Goal: Information Seeking & Learning: Learn about a topic

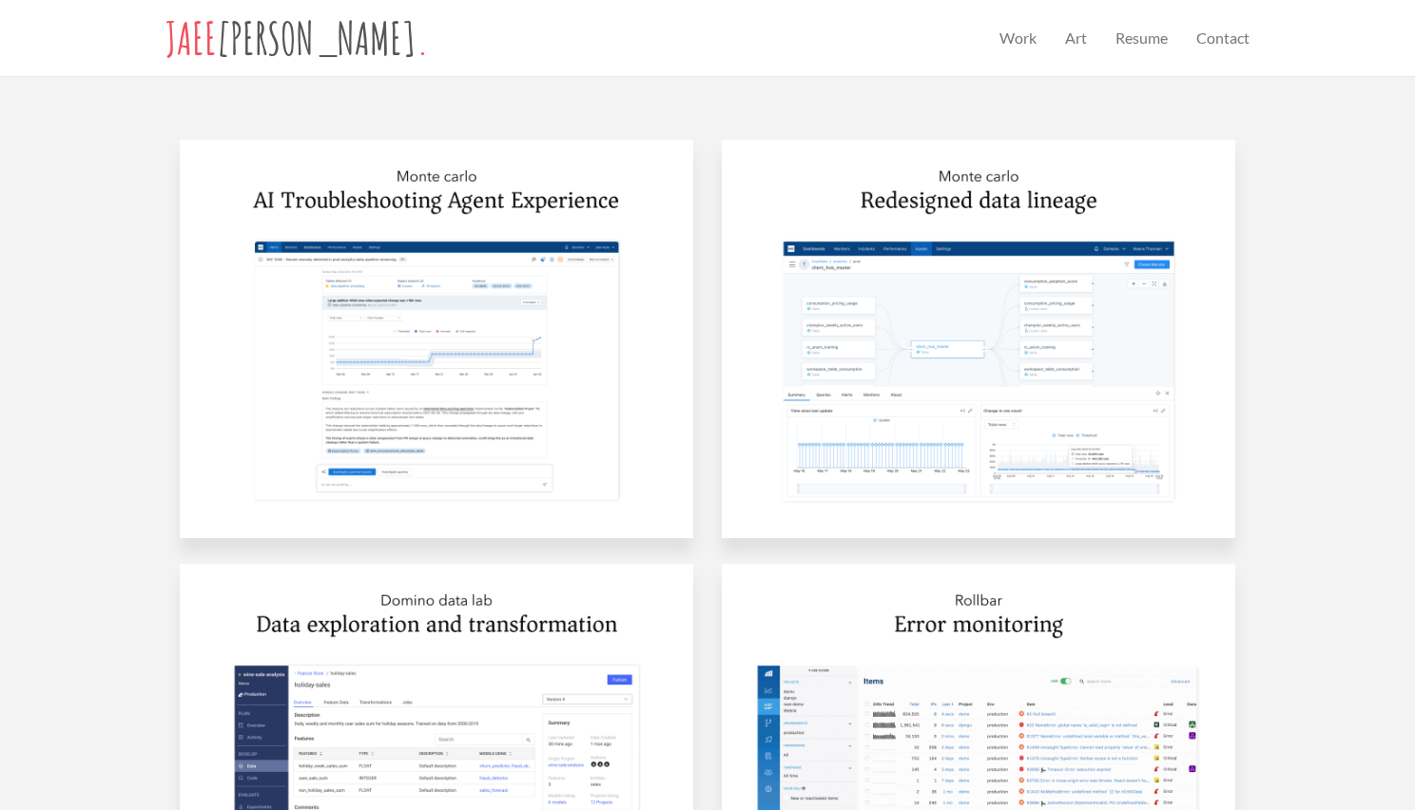
scroll to position [958, 0]
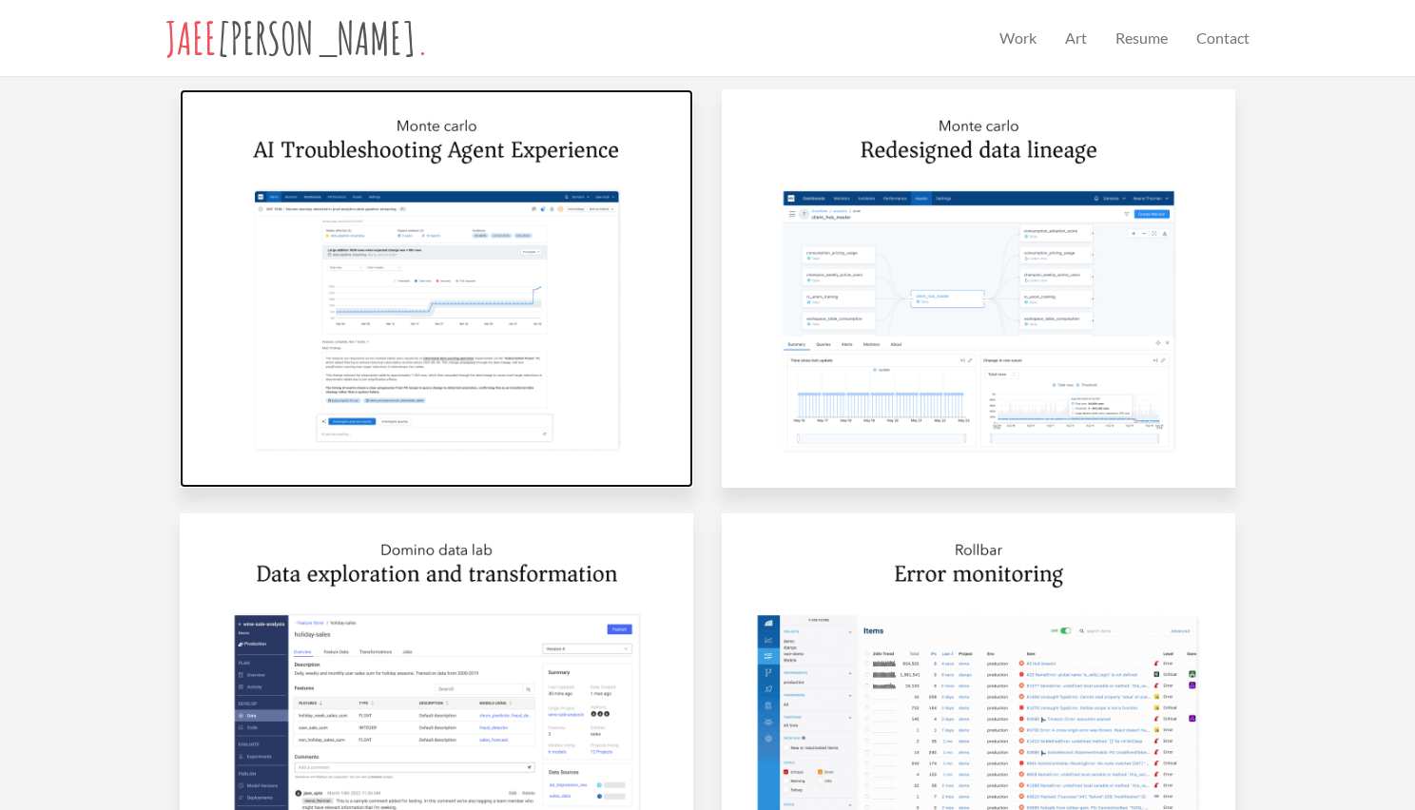
click at [469, 288] on img at bounding box center [436, 288] width 513 height 398
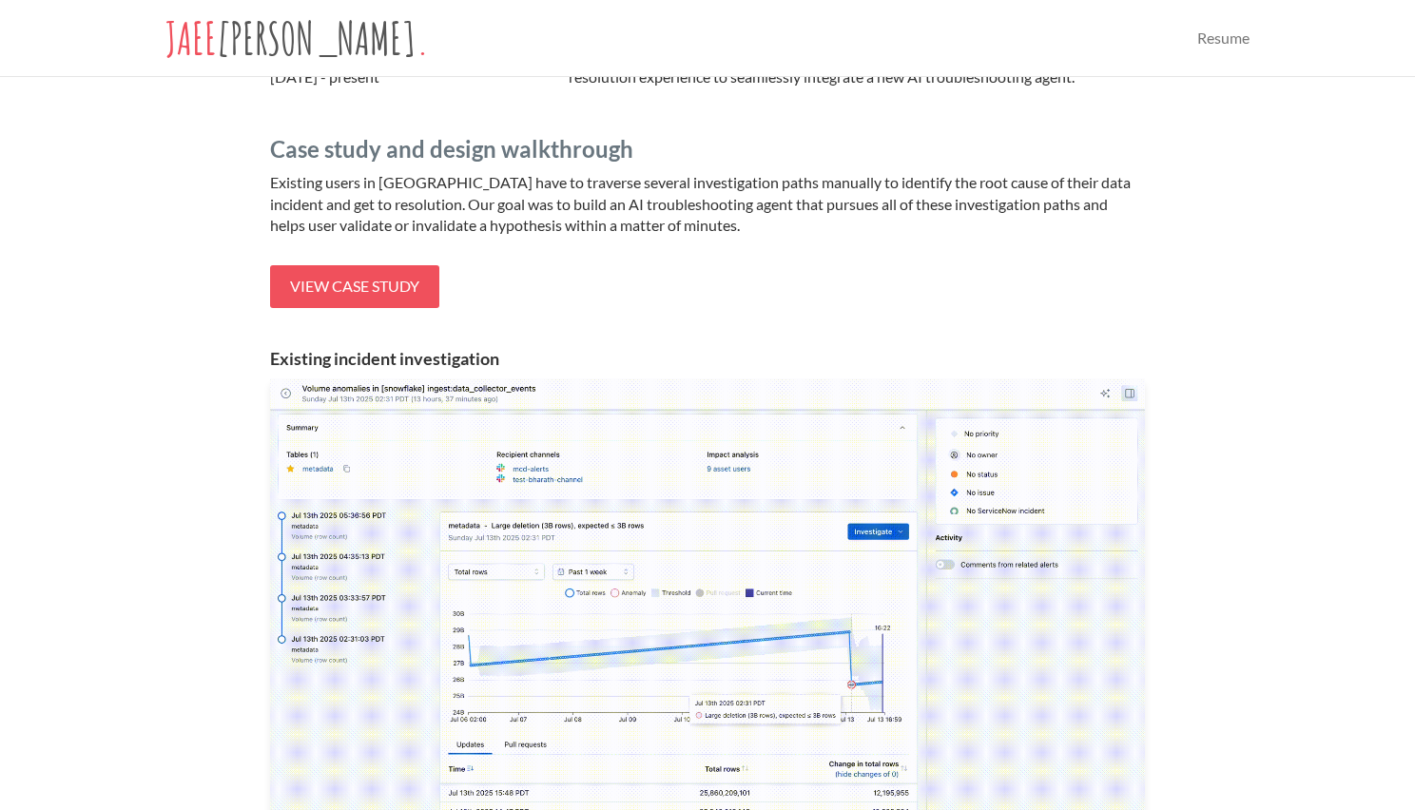
scroll to position [430, 0]
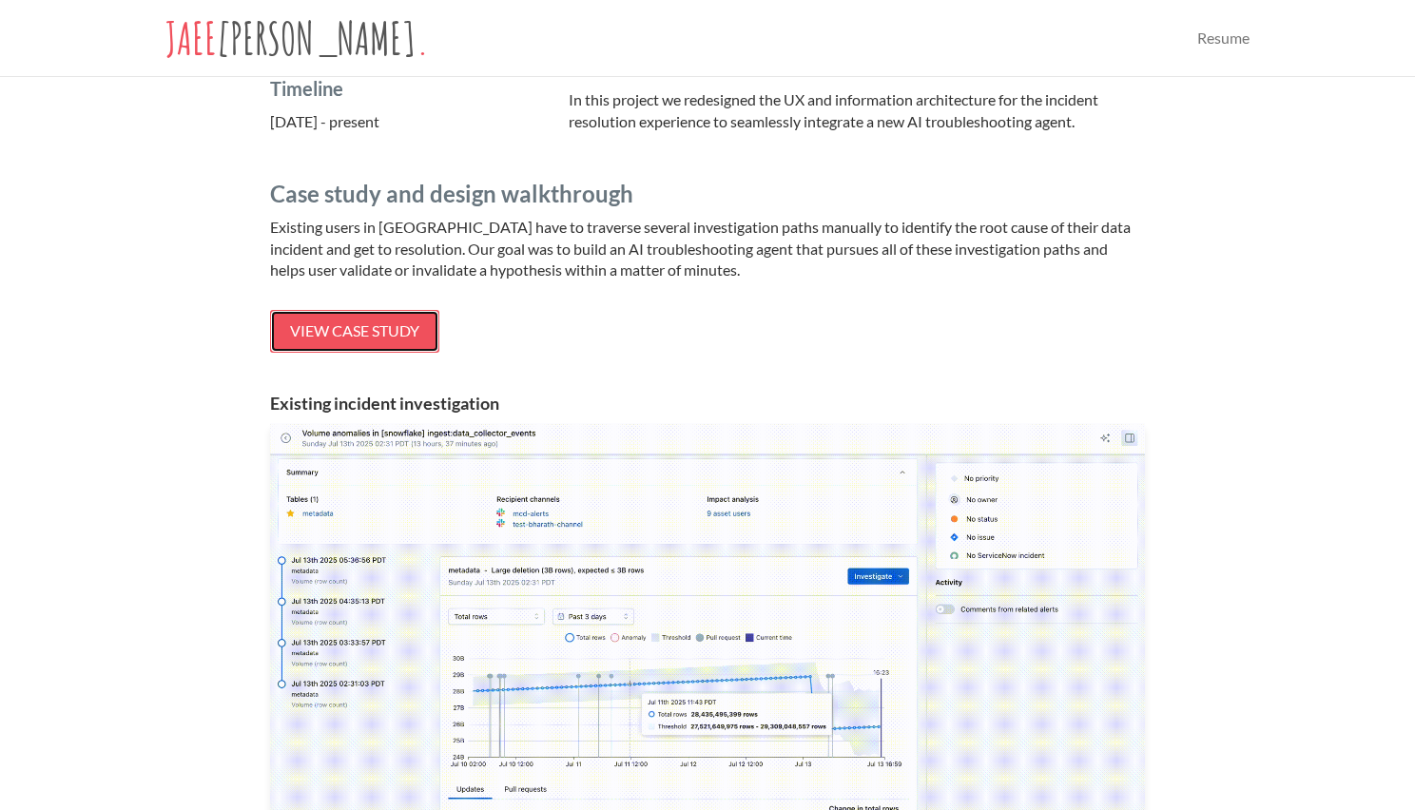
click at [352, 328] on span "View case study" at bounding box center [354, 330] width 129 height 18
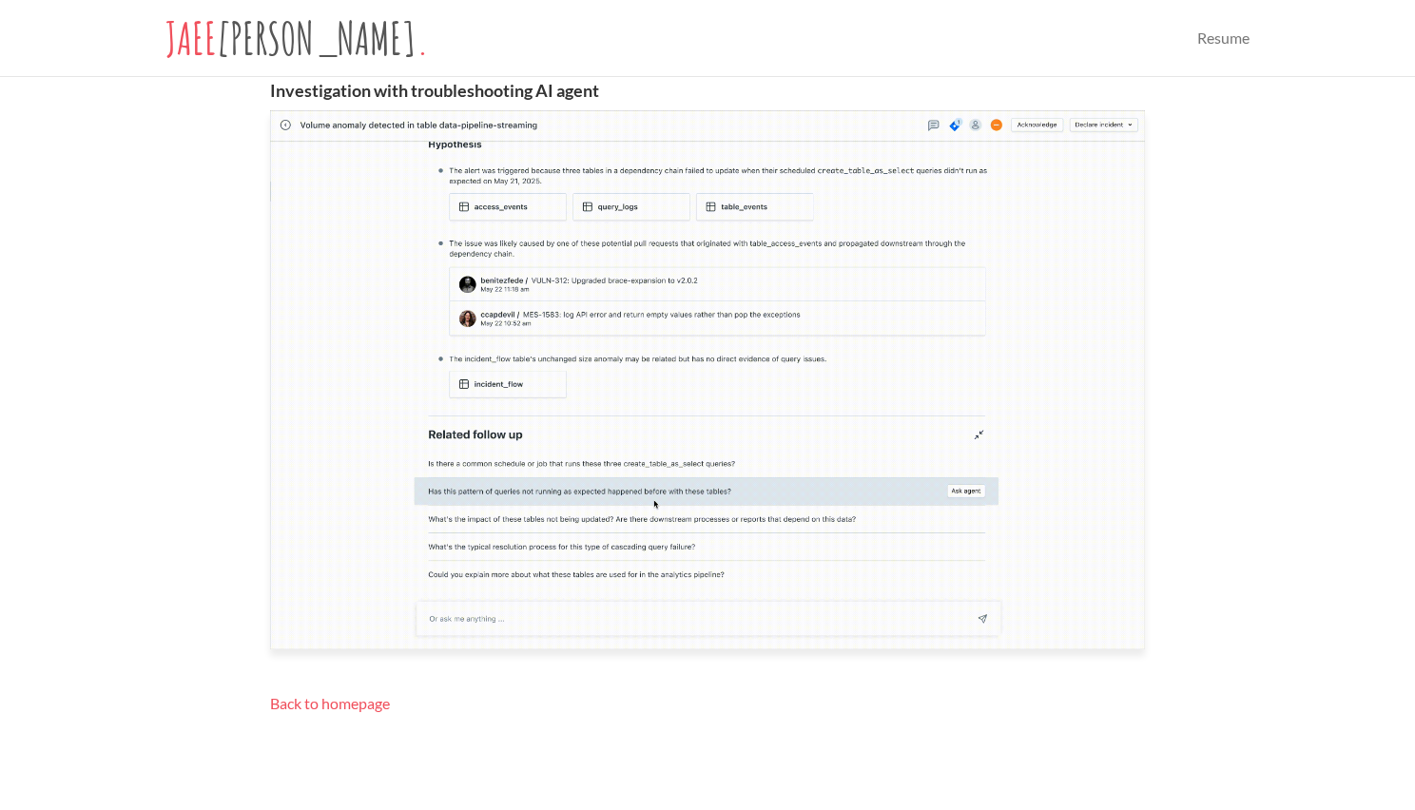
scroll to position [1300, 0]
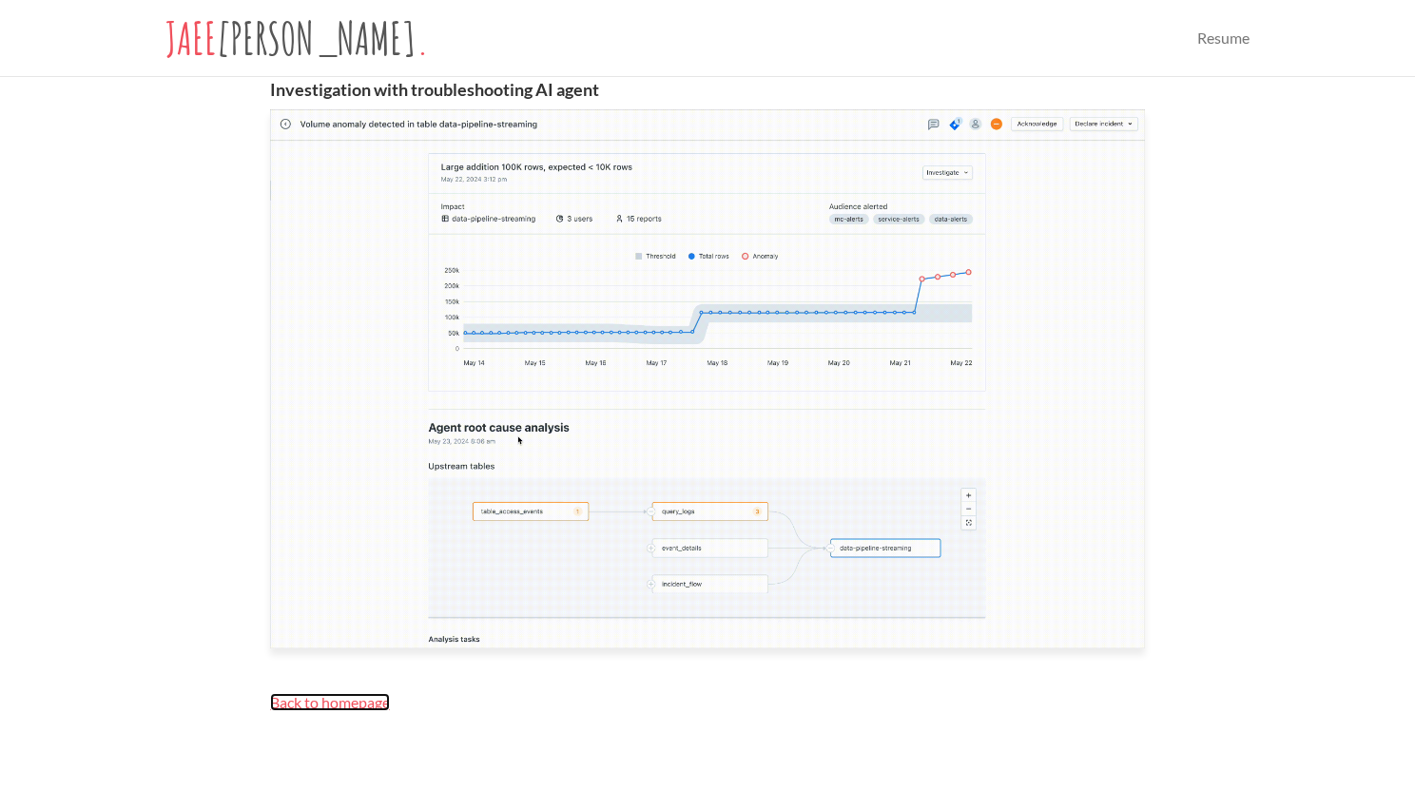
click at [321, 698] on span "Back to homepage" at bounding box center [330, 702] width 120 height 18
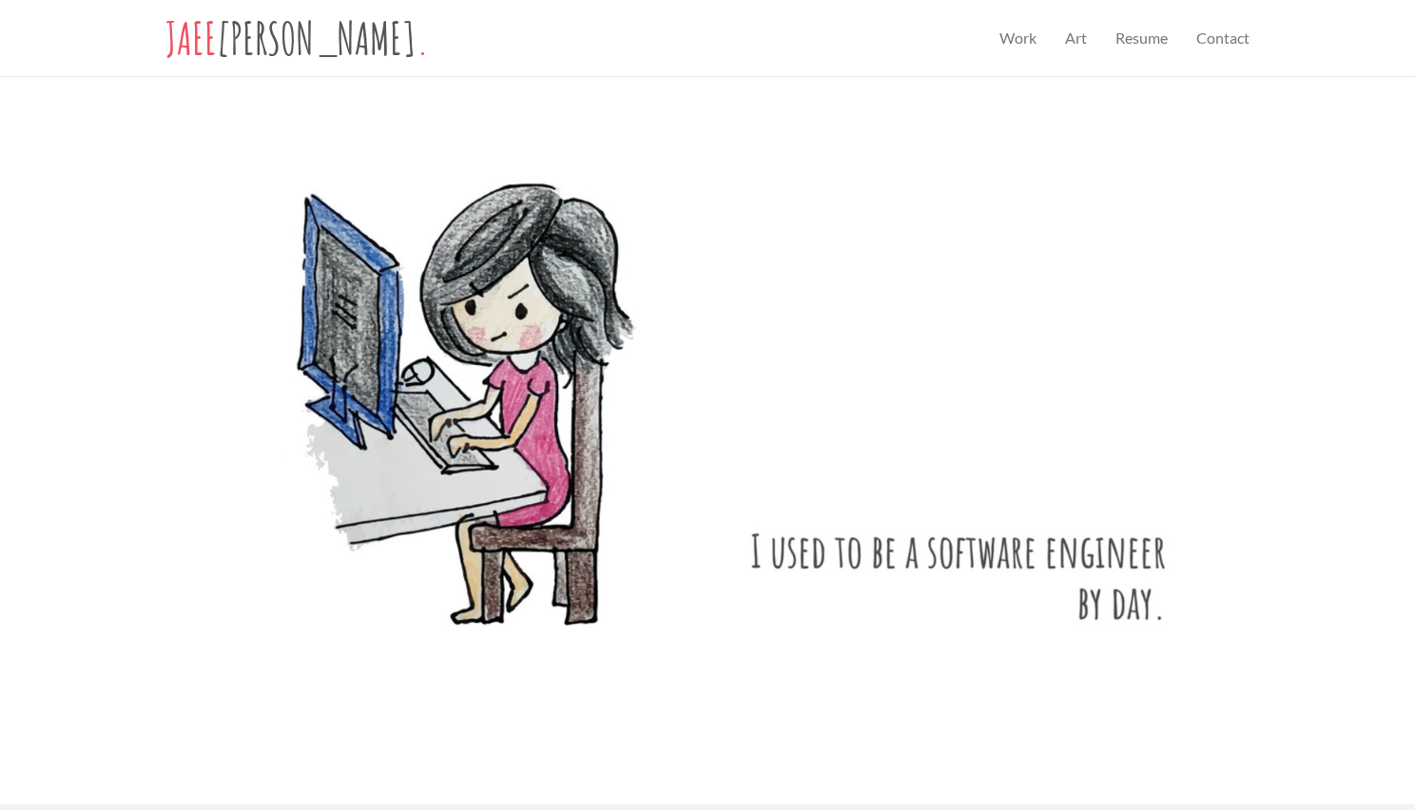
scroll to position [868, 0]
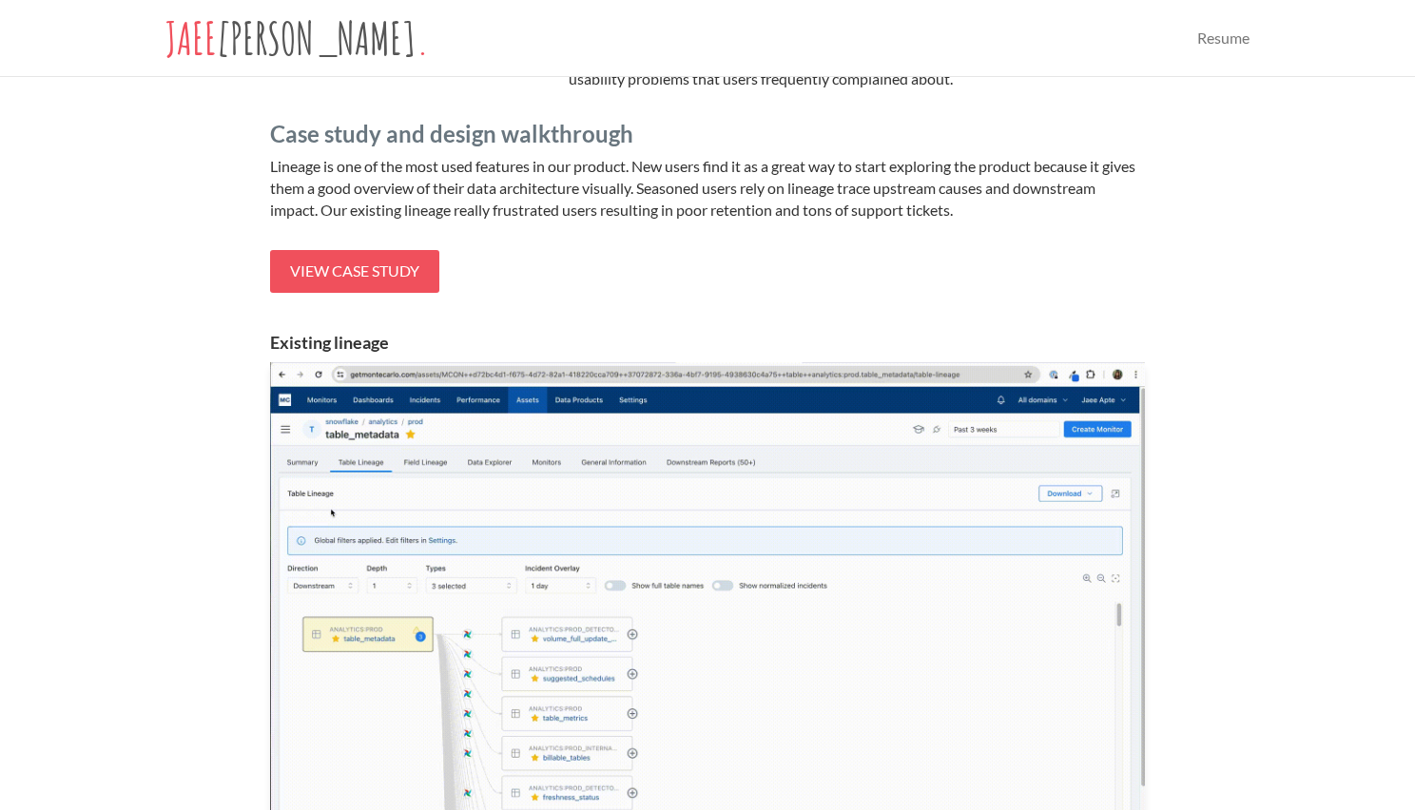
scroll to position [496, 0]
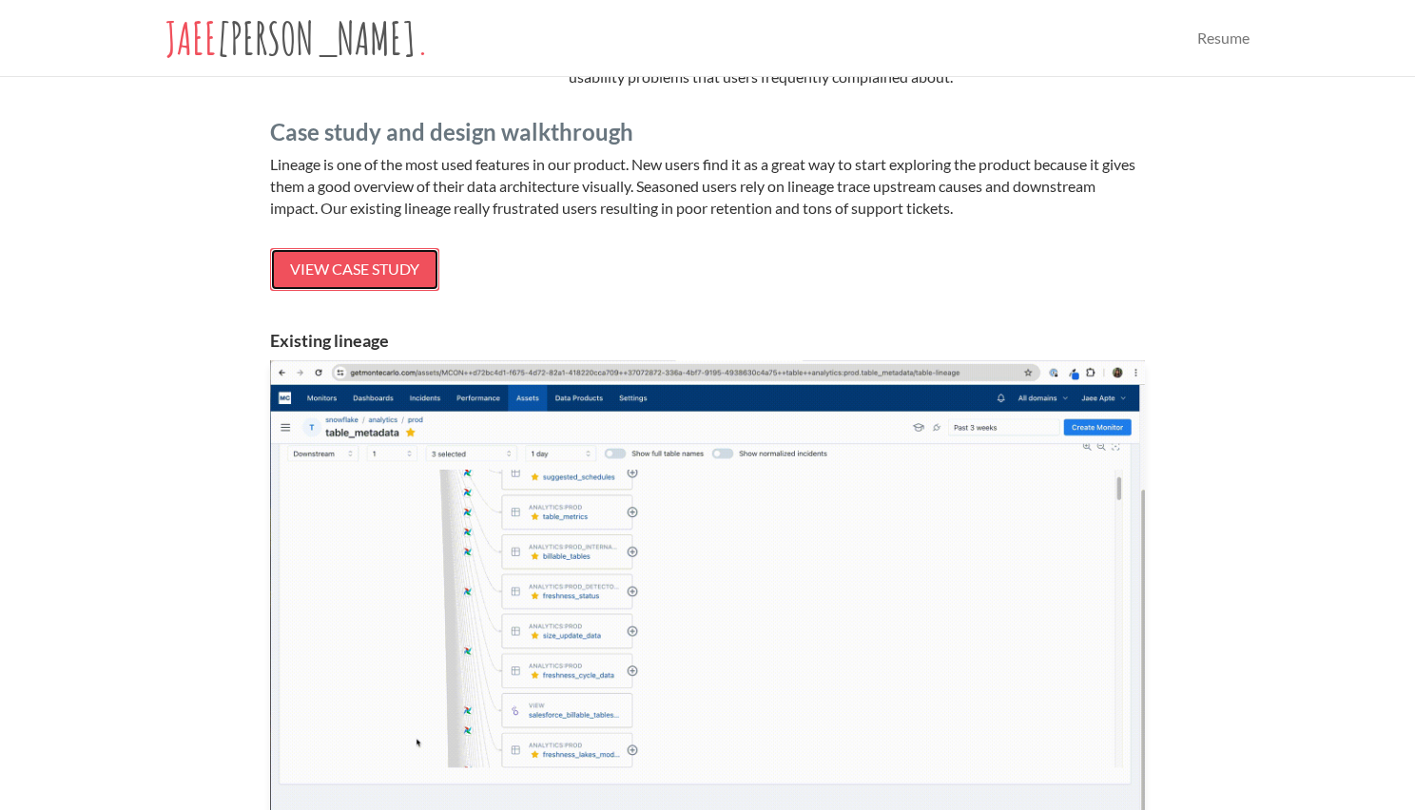
click at [346, 271] on span "View case study" at bounding box center [354, 269] width 129 height 18
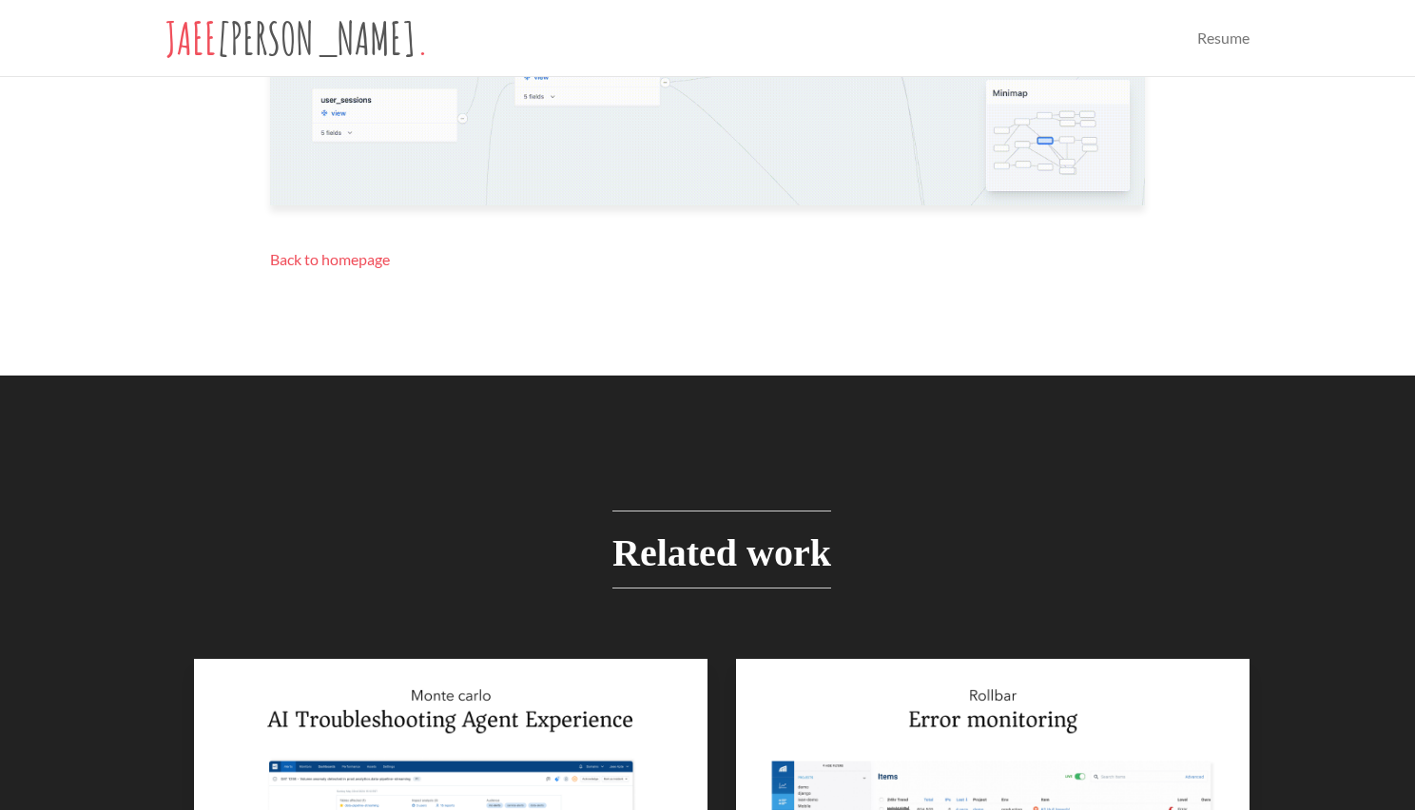
scroll to position [1705, 0]
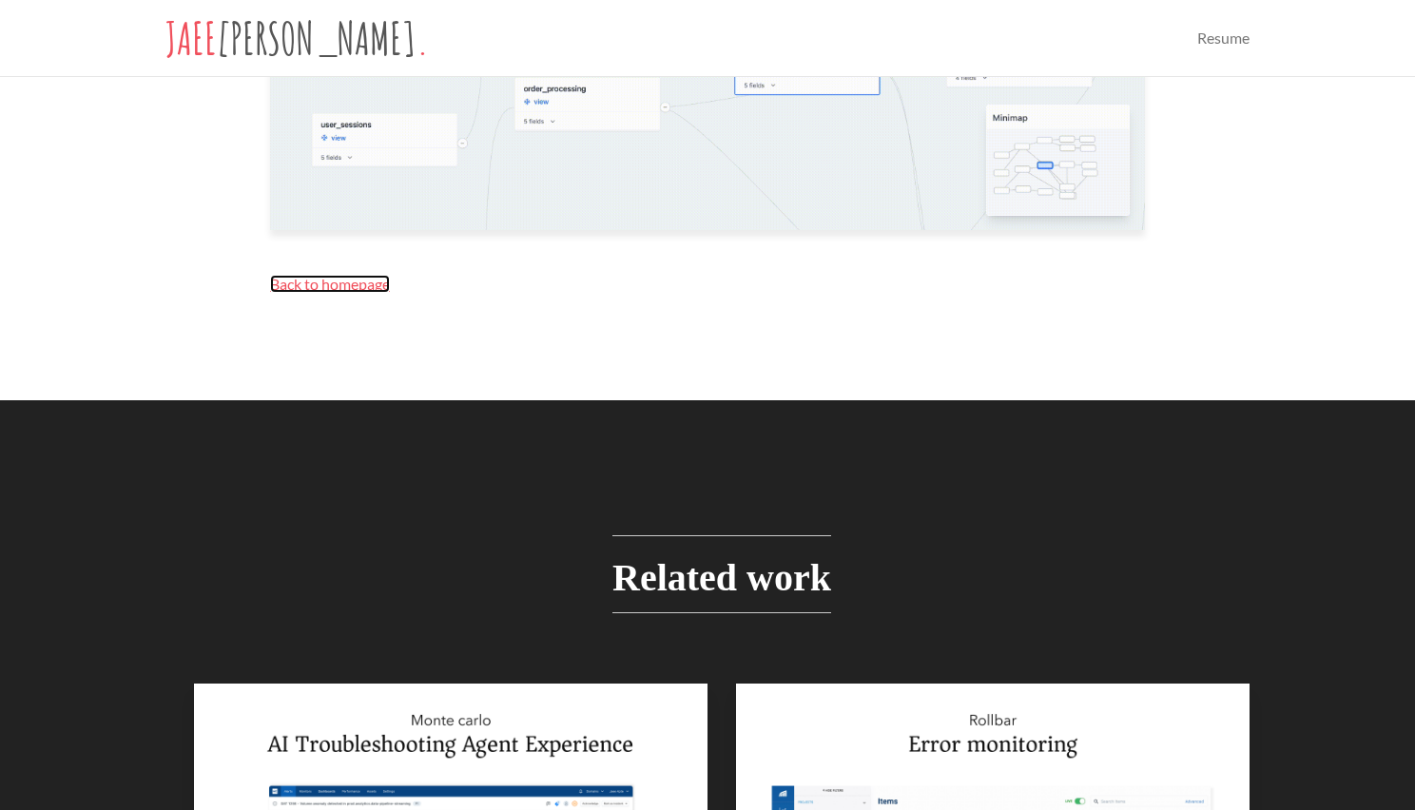
click at [307, 287] on span "Back to homepage" at bounding box center [330, 284] width 120 height 18
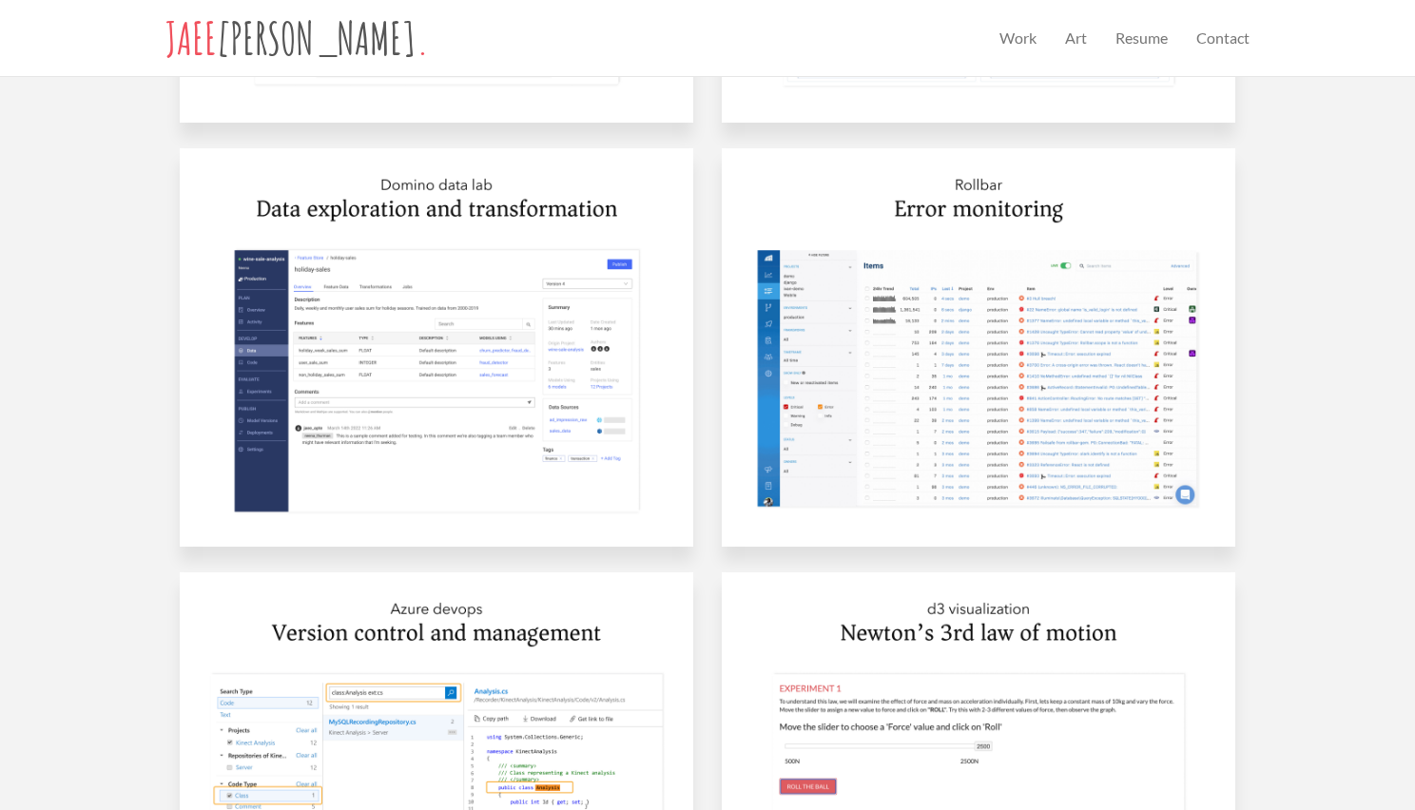
scroll to position [1195, 0]
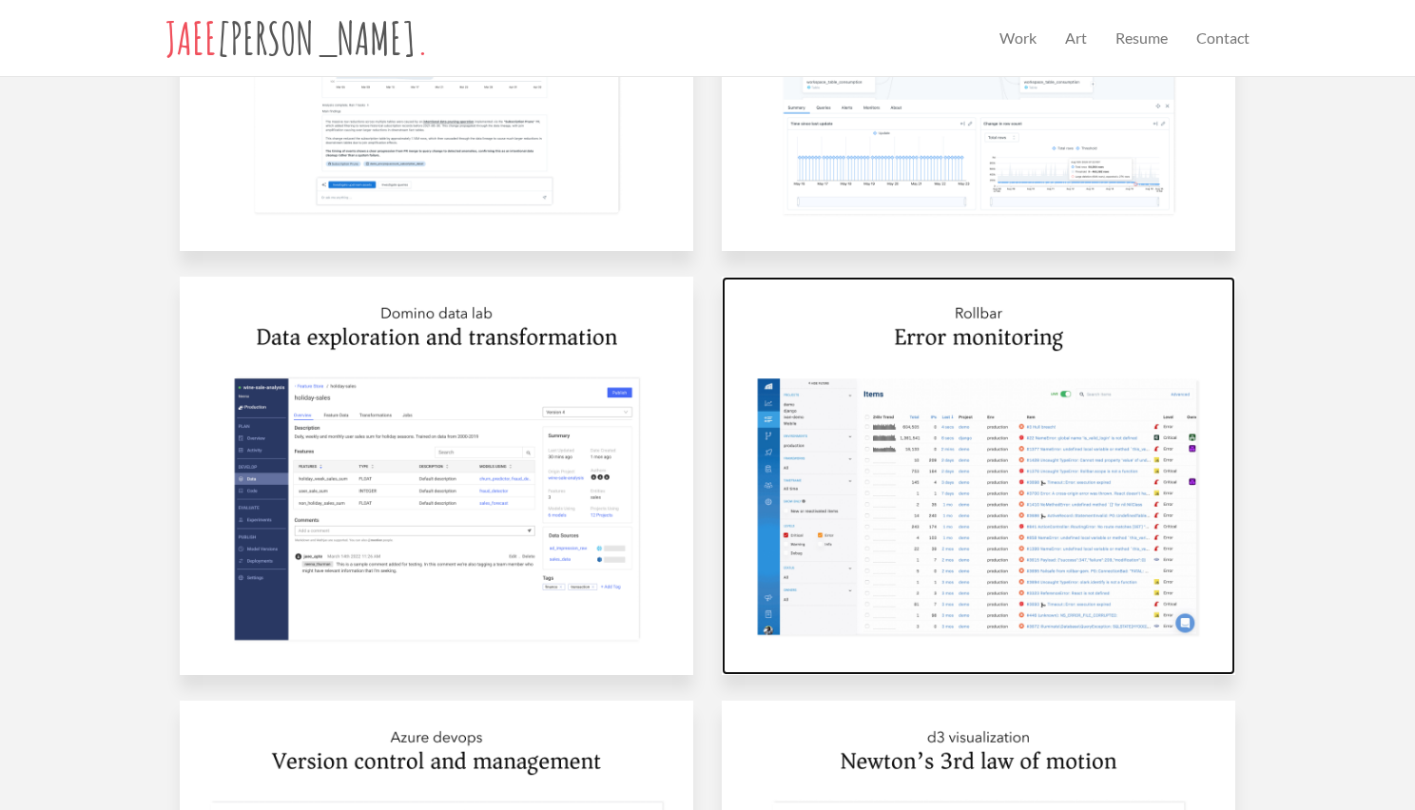
click at [962, 336] on img at bounding box center [978, 476] width 513 height 398
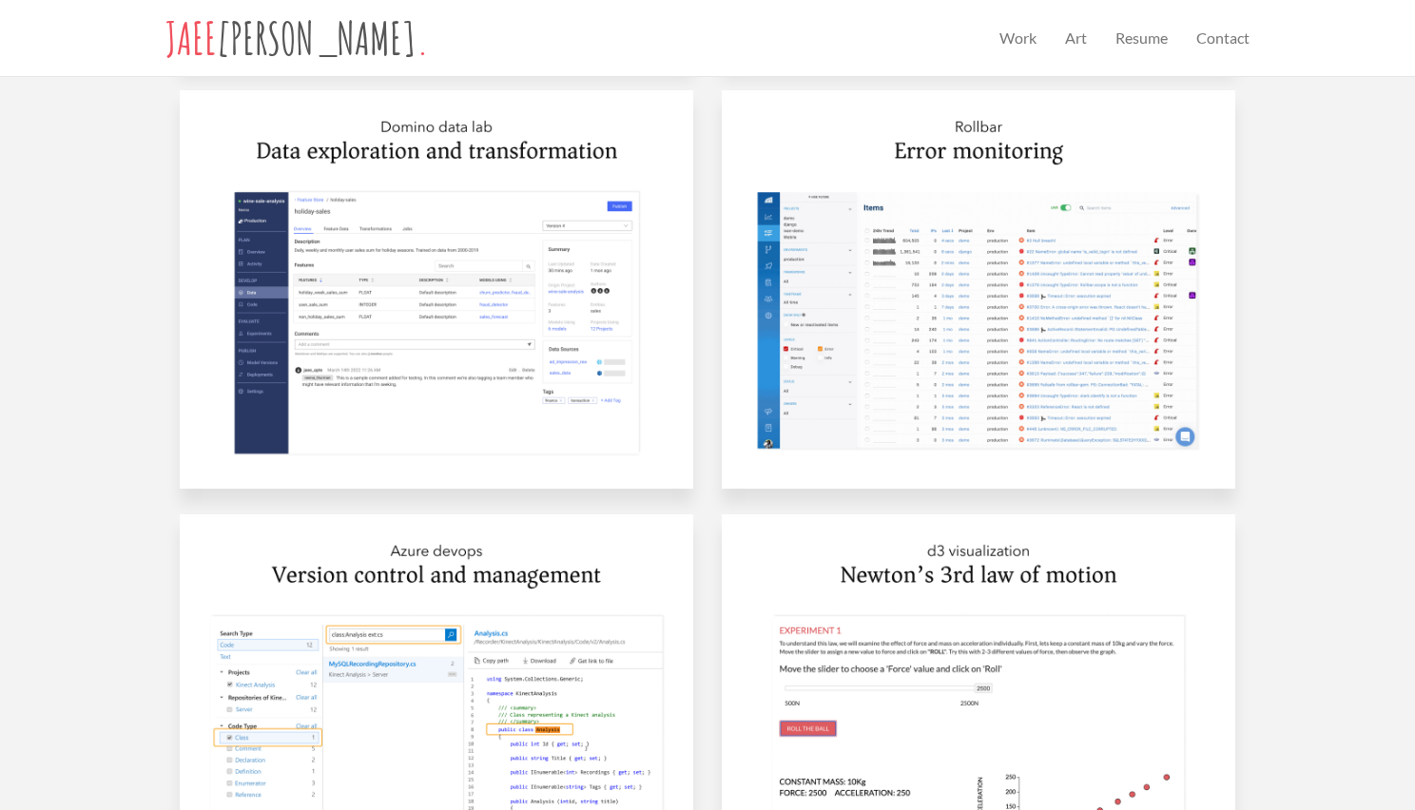
scroll to position [1381, 0]
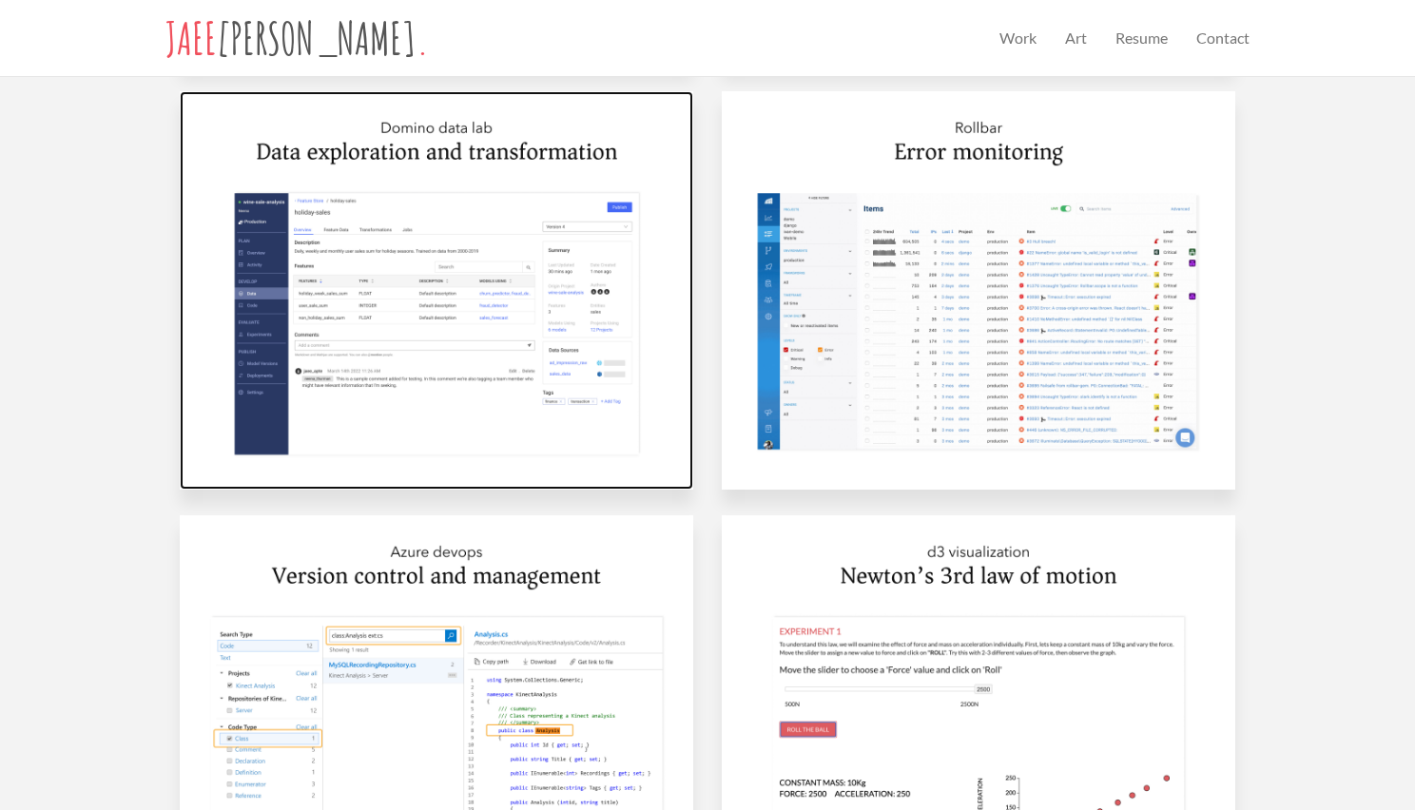
click at [421, 341] on img at bounding box center [436, 290] width 513 height 398
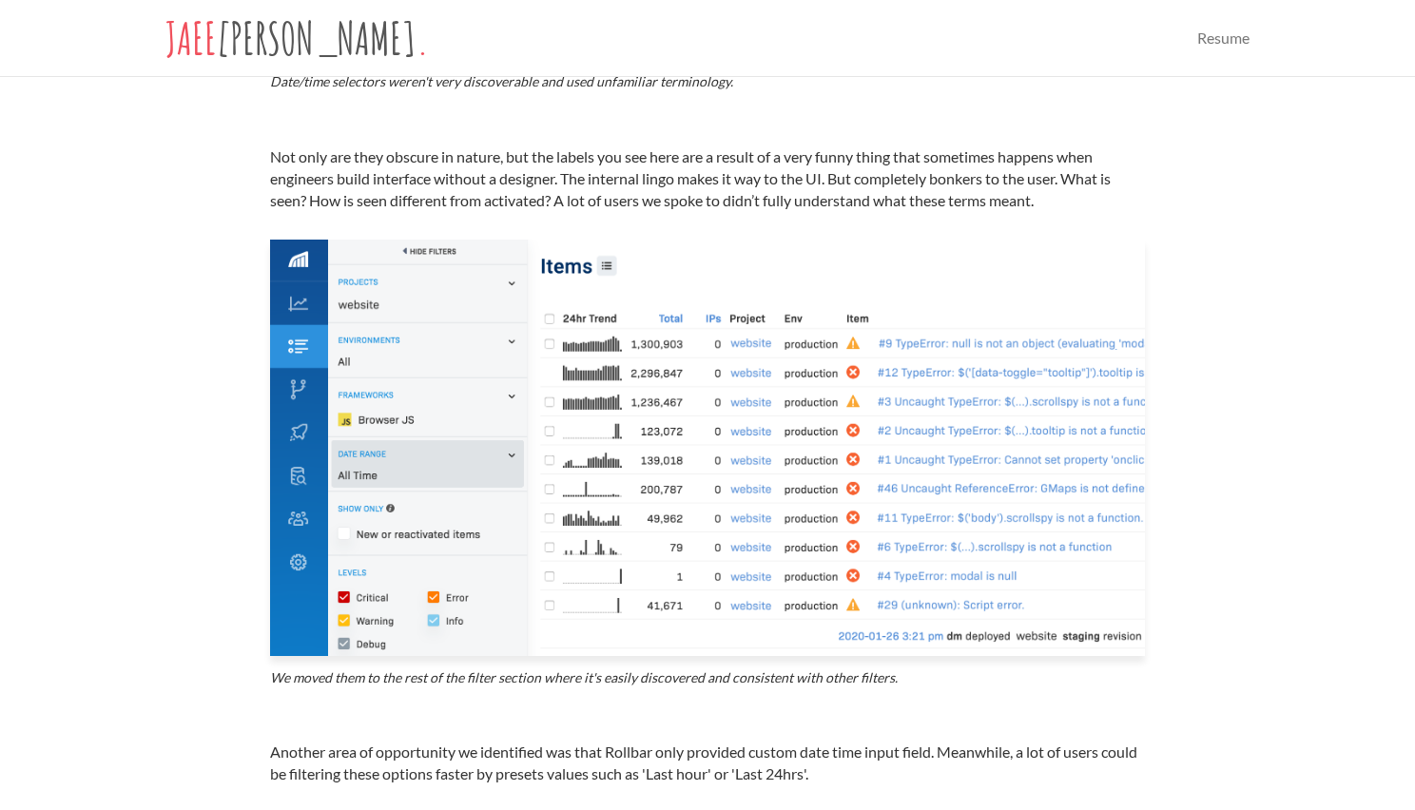
scroll to position [3539, 0]
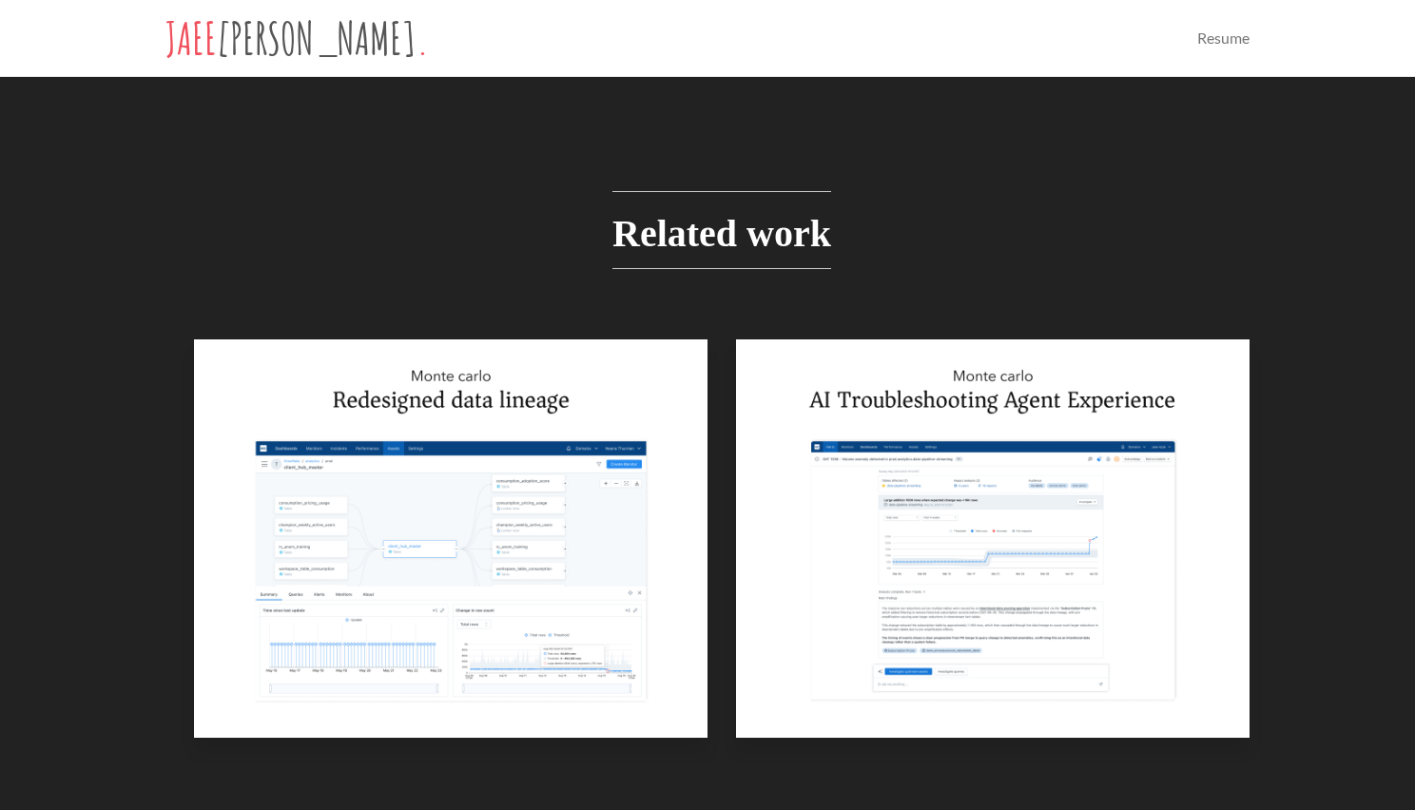
scroll to position [974, 0]
